Goal: Transaction & Acquisition: Purchase product/service

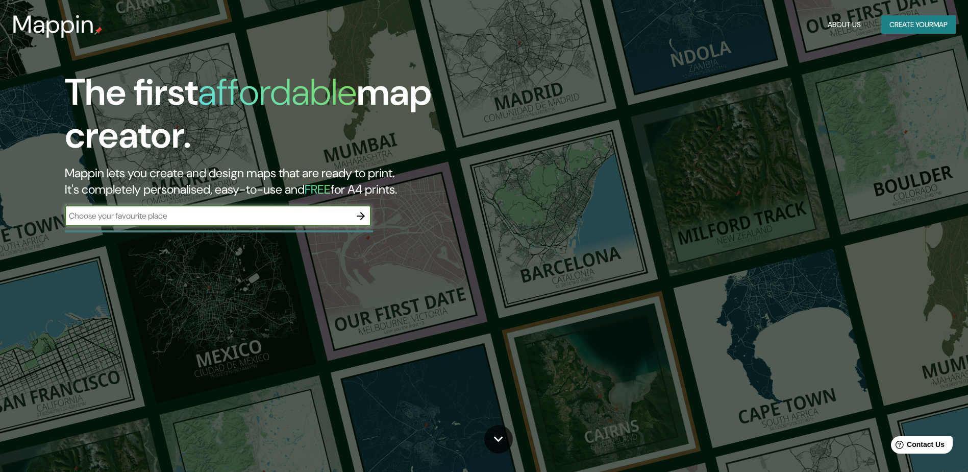
click at [364, 213] on icon "button" at bounding box center [361, 216] width 12 height 12
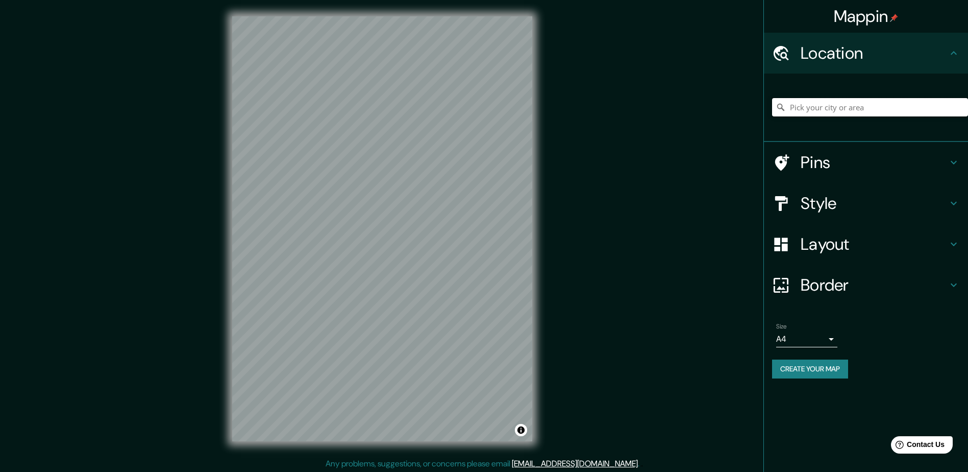
drag, startPoint x: 822, startPoint y: 108, endPoint x: 823, endPoint y: 102, distance: 6.1
click at [822, 107] on input "Pick your city or area" at bounding box center [870, 107] width 196 height 18
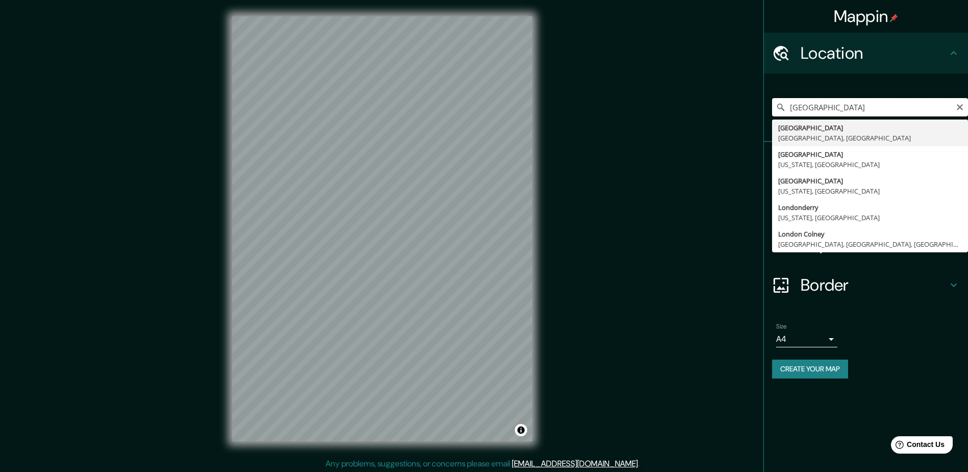
scroll to position [2, 0]
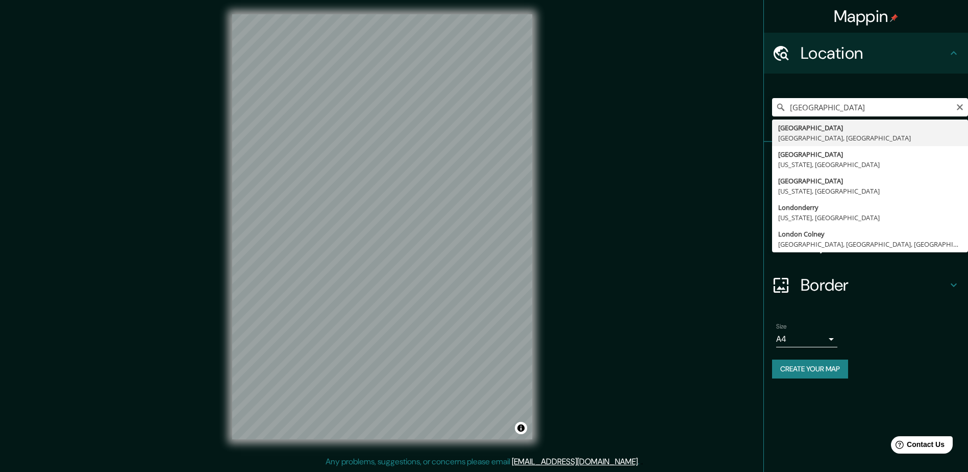
type input "[GEOGRAPHIC_DATA], [GEOGRAPHIC_DATA], [GEOGRAPHIC_DATA], [GEOGRAPHIC_DATA]"
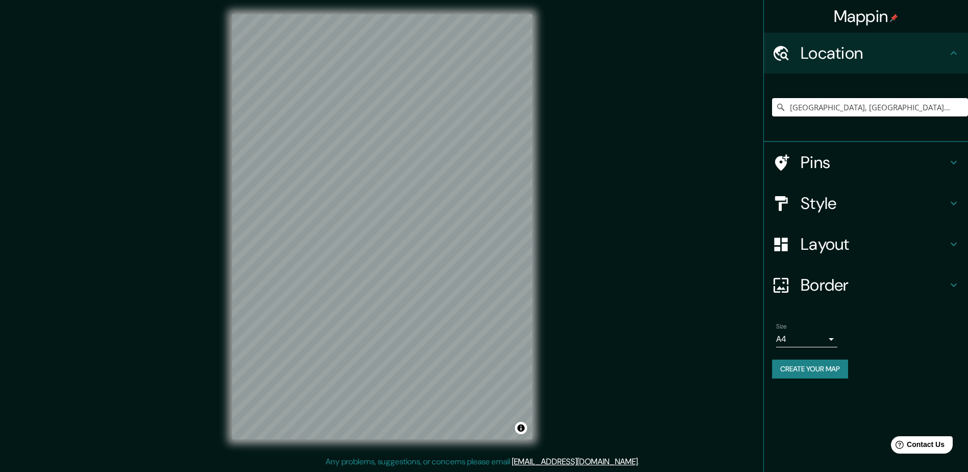
scroll to position [0, 0]
click at [875, 246] on h4 "Layout" at bounding box center [874, 244] width 147 height 20
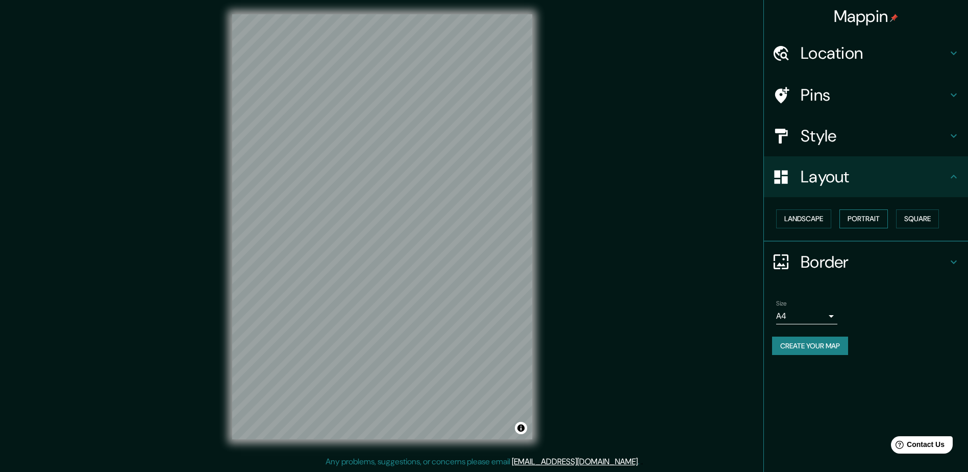
click at [870, 221] on button "Portrait" at bounding box center [864, 218] width 49 height 19
click at [807, 221] on button "Landscape" at bounding box center [804, 218] width 55 height 19
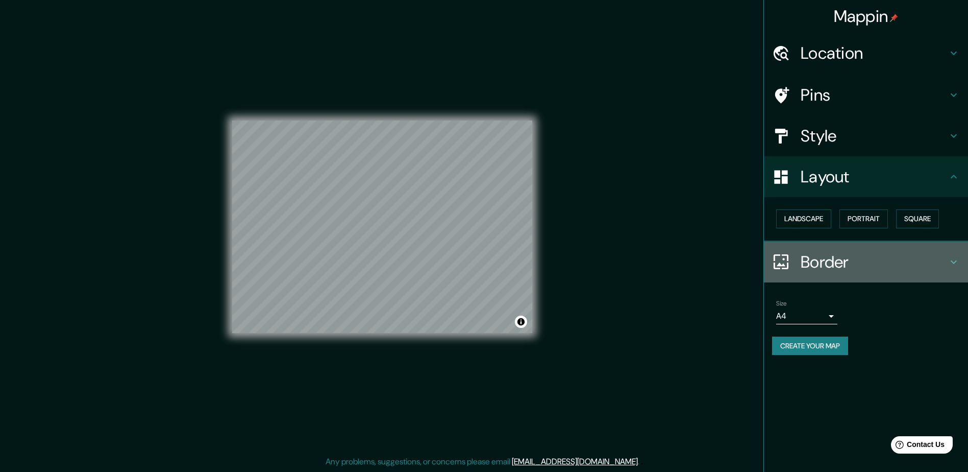
click at [855, 264] on h4 "Border" at bounding box center [874, 262] width 147 height 20
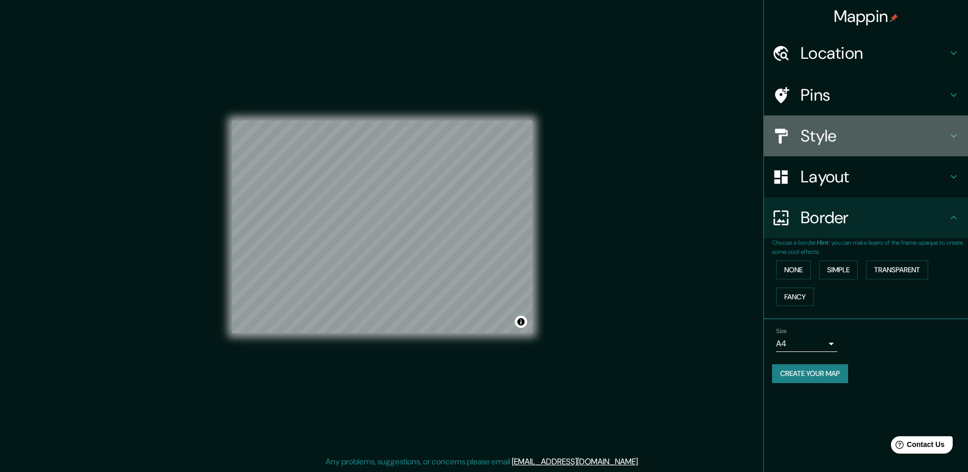
click at [867, 137] on h4 "Style" at bounding box center [874, 136] width 147 height 20
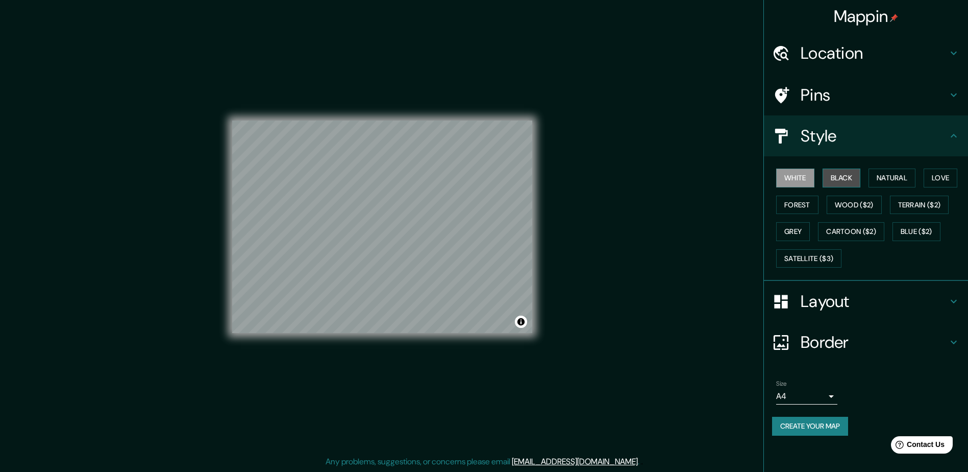
click at [856, 178] on button "Black" at bounding box center [842, 177] width 38 height 19
click at [882, 177] on button "Natural" at bounding box center [892, 177] width 47 height 19
click at [866, 297] on h4 "Layout" at bounding box center [874, 301] width 147 height 20
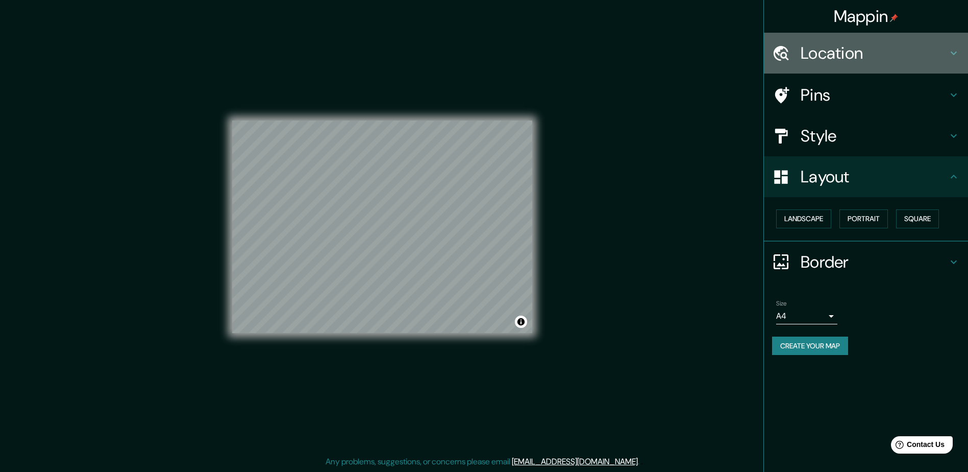
click at [862, 52] on h4 "Location" at bounding box center [874, 53] width 147 height 20
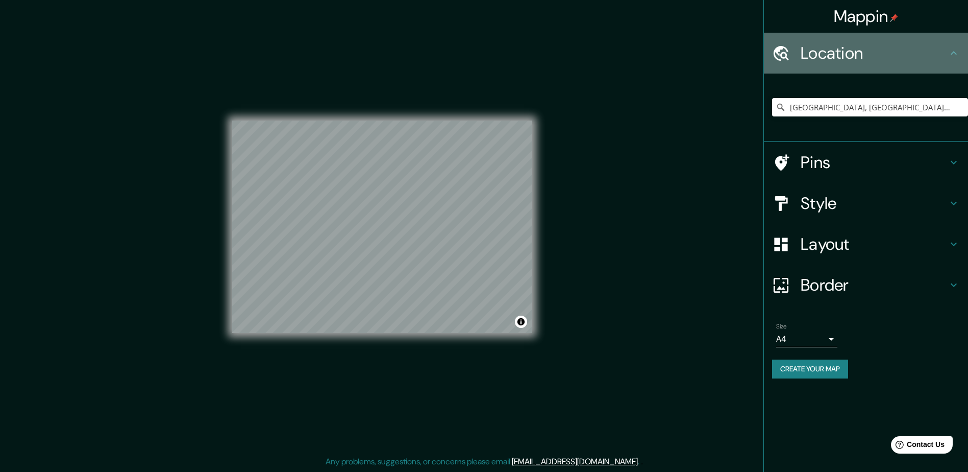
click at [862, 52] on h4 "Location" at bounding box center [874, 53] width 147 height 20
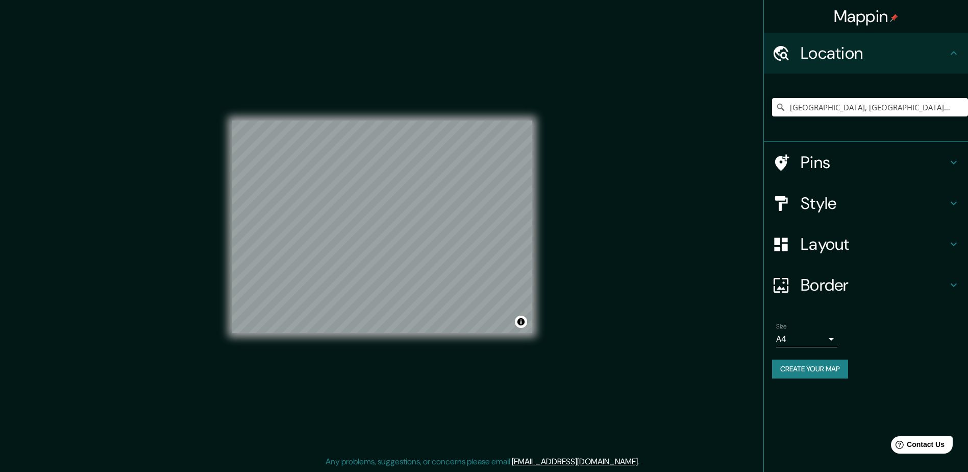
click at [808, 164] on h4 "Pins" at bounding box center [874, 162] width 147 height 20
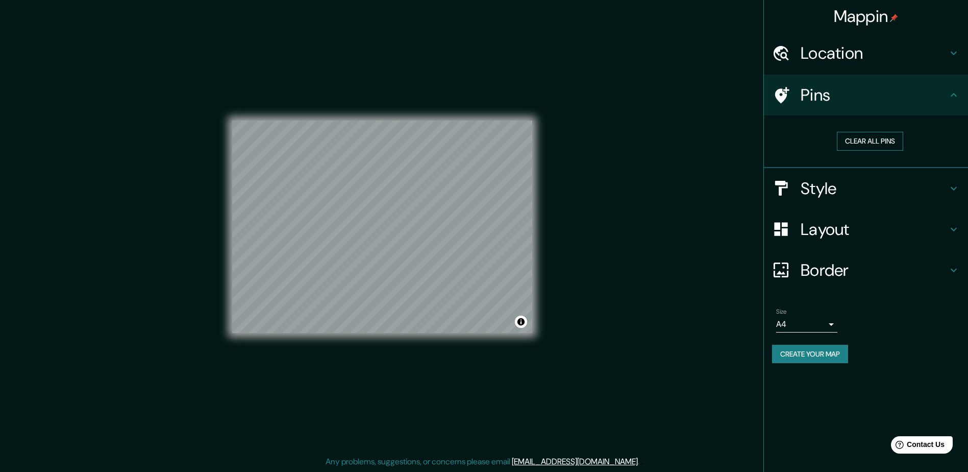
click at [865, 143] on button "Clear all pins" at bounding box center [870, 141] width 66 height 19
click at [826, 324] on body "Mappin Location [GEOGRAPHIC_DATA], [GEOGRAPHIC_DATA], [GEOGRAPHIC_DATA], [GEOGR…" at bounding box center [484, 234] width 968 height 472
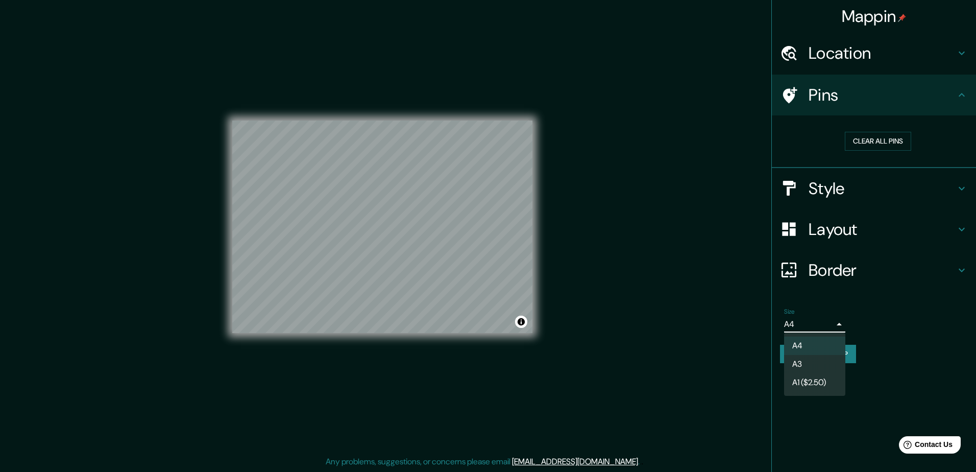
click at [812, 363] on li "A3" at bounding box center [814, 364] width 61 height 18
type input "a4"
